Goal: Task Accomplishment & Management: Manage account settings

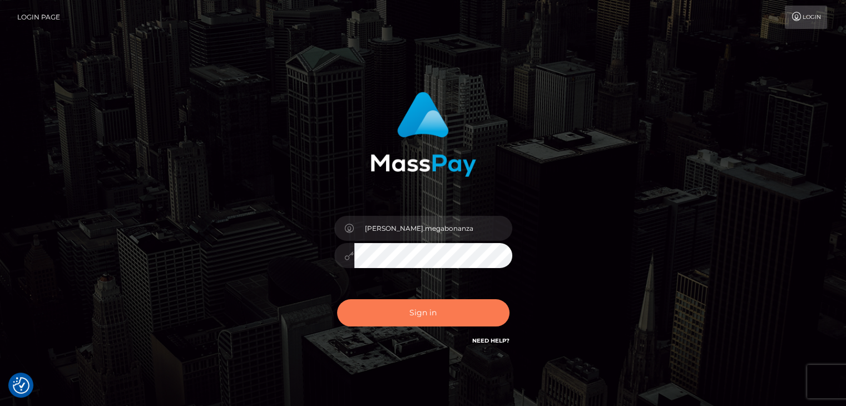
click at [421, 308] on button "Sign in" at bounding box center [423, 312] width 172 height 27
type input "Lawrence.megabonanza"
click at [422, 306] on button "Sign in" at bounding box center [423, 312] width 172 height 27
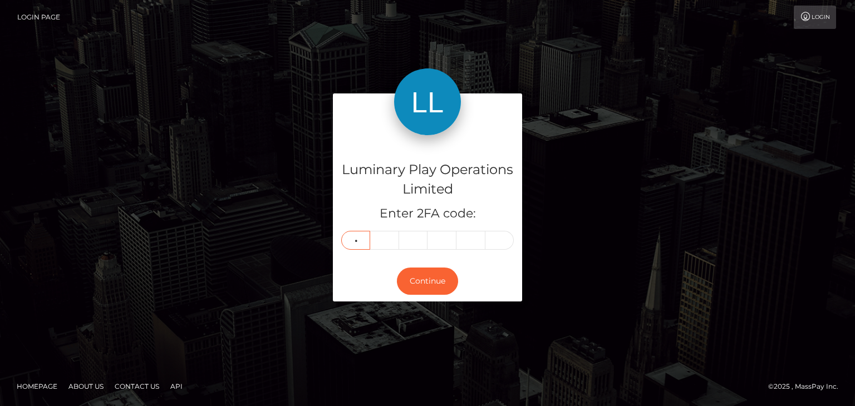
type input "0"
type input "1"
type input "2"
type input "9"
type input "0"
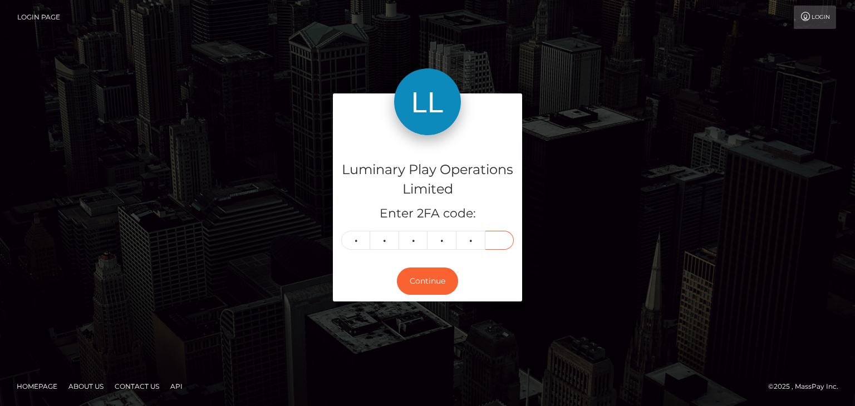
type input "1"
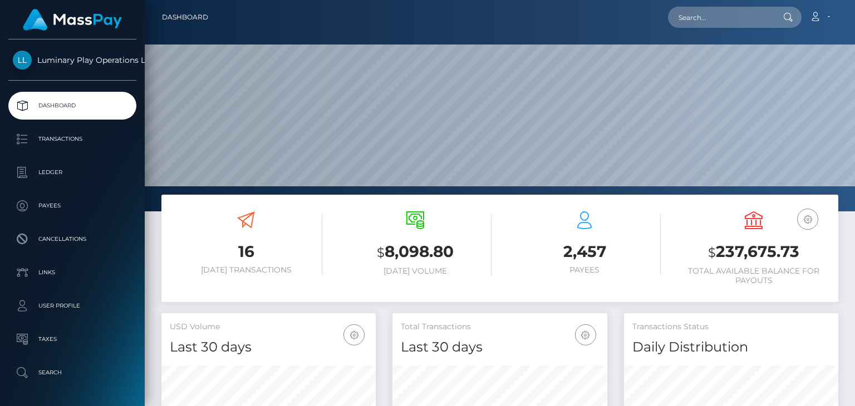
scroll to position [197, 214]
click at [756, 251] on h3 "$ 237,675.73" at bounding box center [753, 252] width 152 height 23
copy h3 "237,675.73"
